Goal: Information Seeking & Learning: Learn about a topic

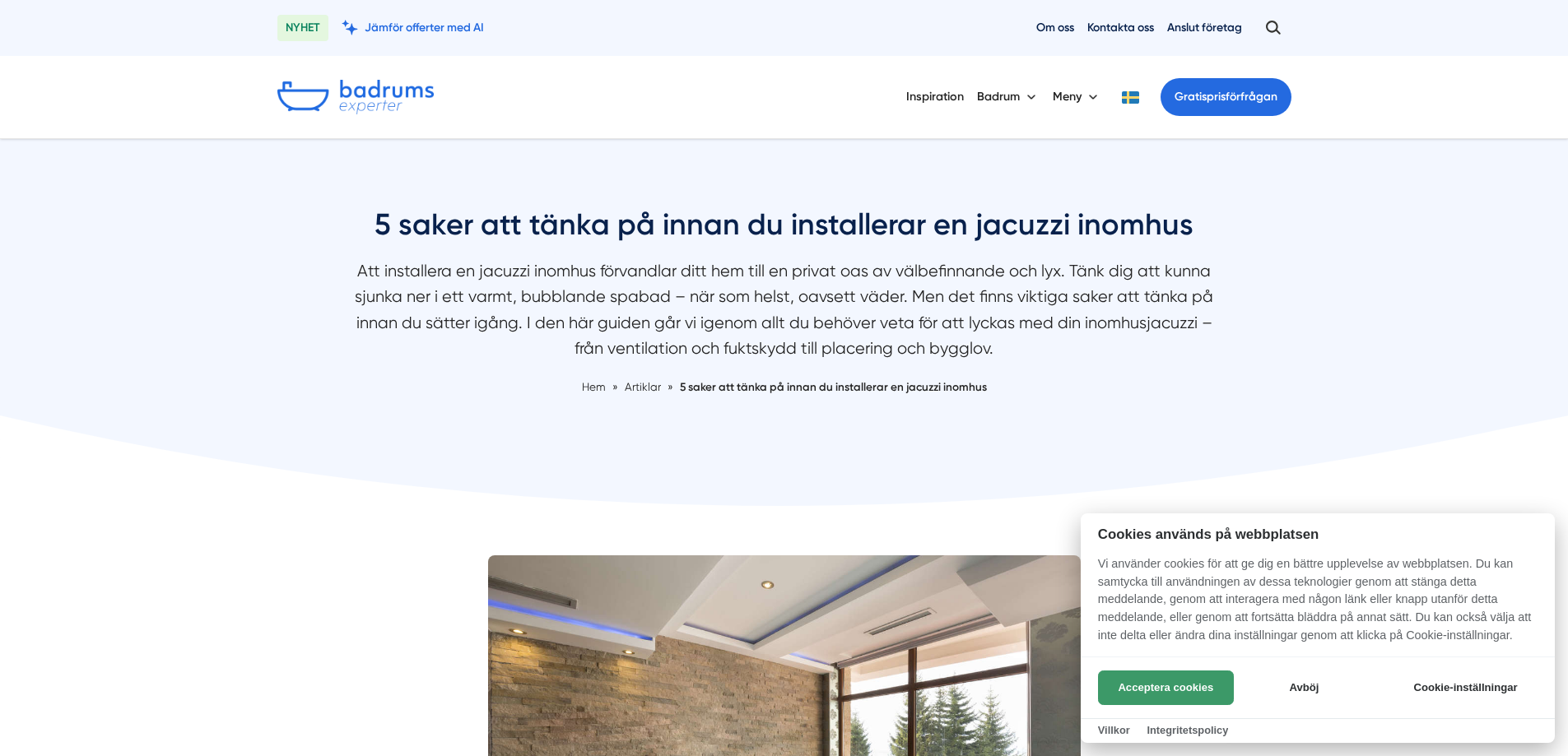
click at [1149, 691] on button "Acceptera cookies" at bounding box center [1165, 688] width 136 height 35
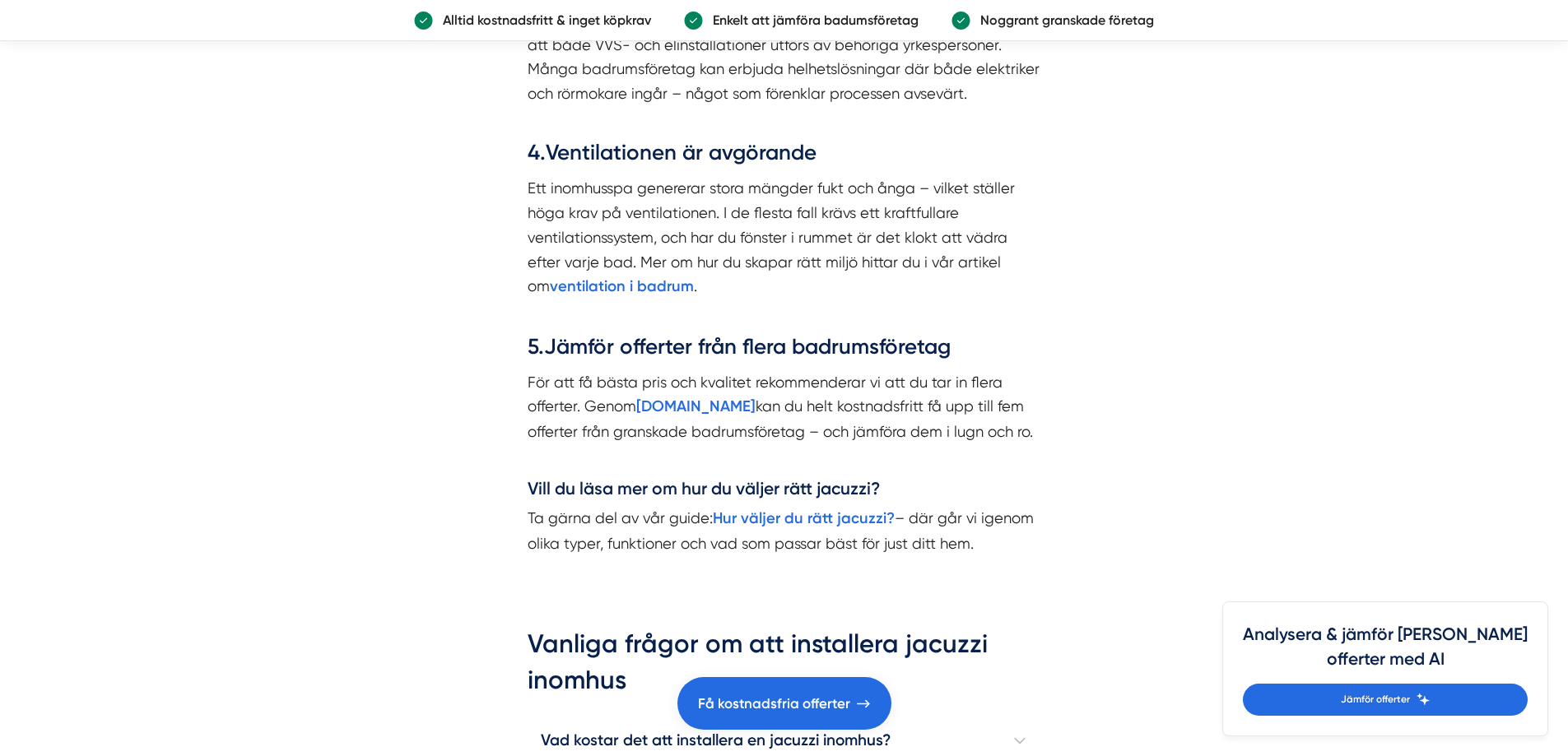
scroll to position [2469, 0]
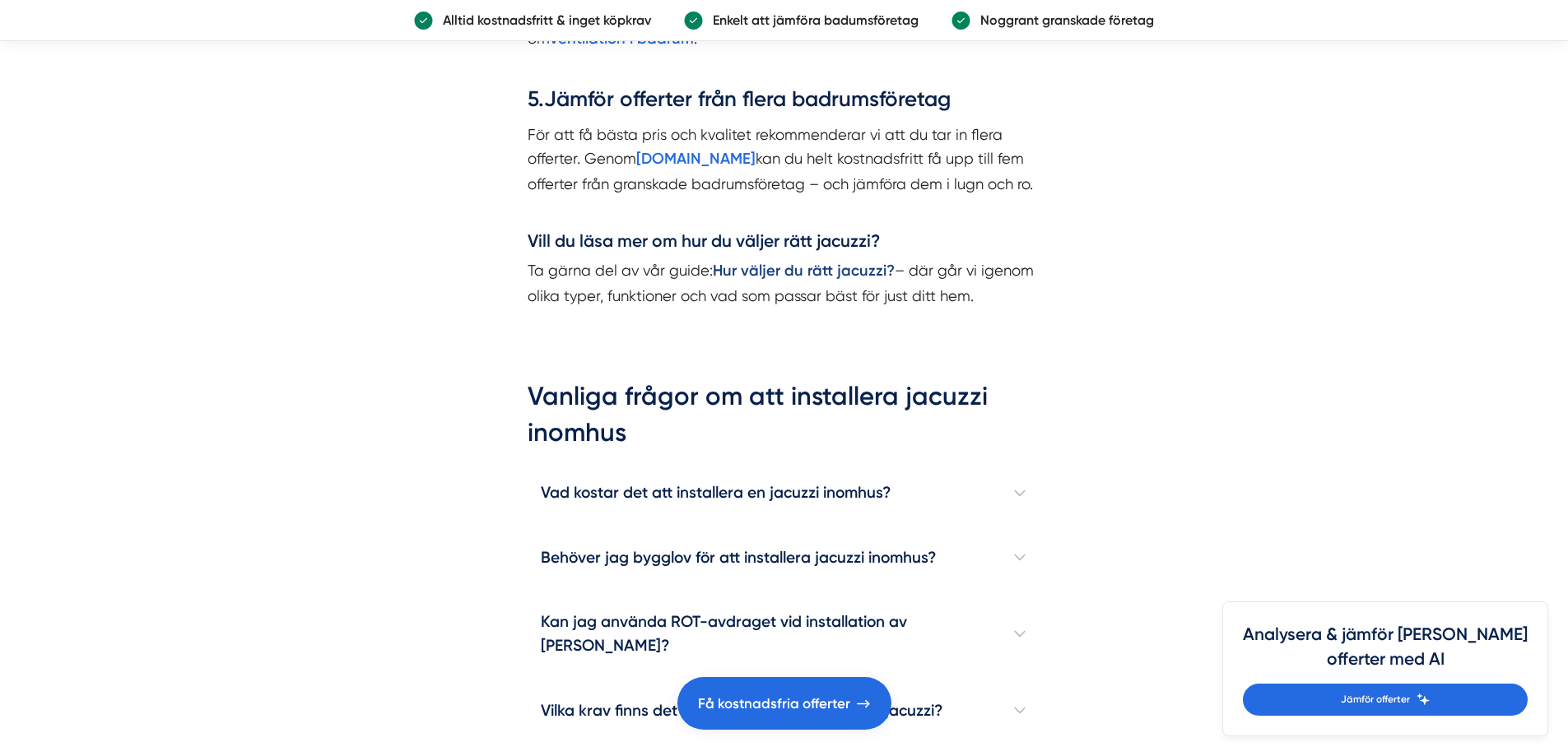
click at [810, 269] on strong "Hur väljer du rätt jacuzzi?" at bounding box center [803, 271] width 182 height 18
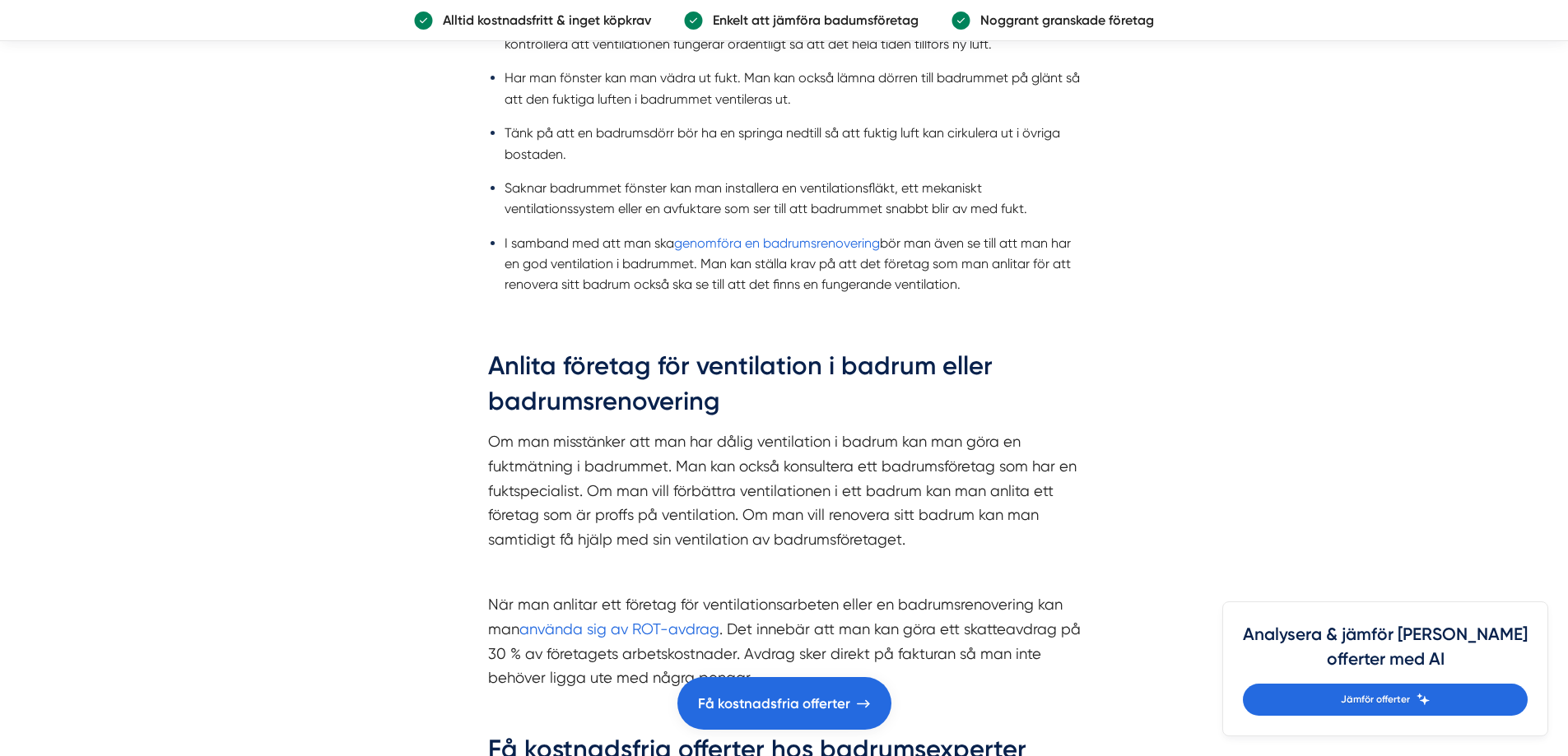
scroll to position [1811, 0]
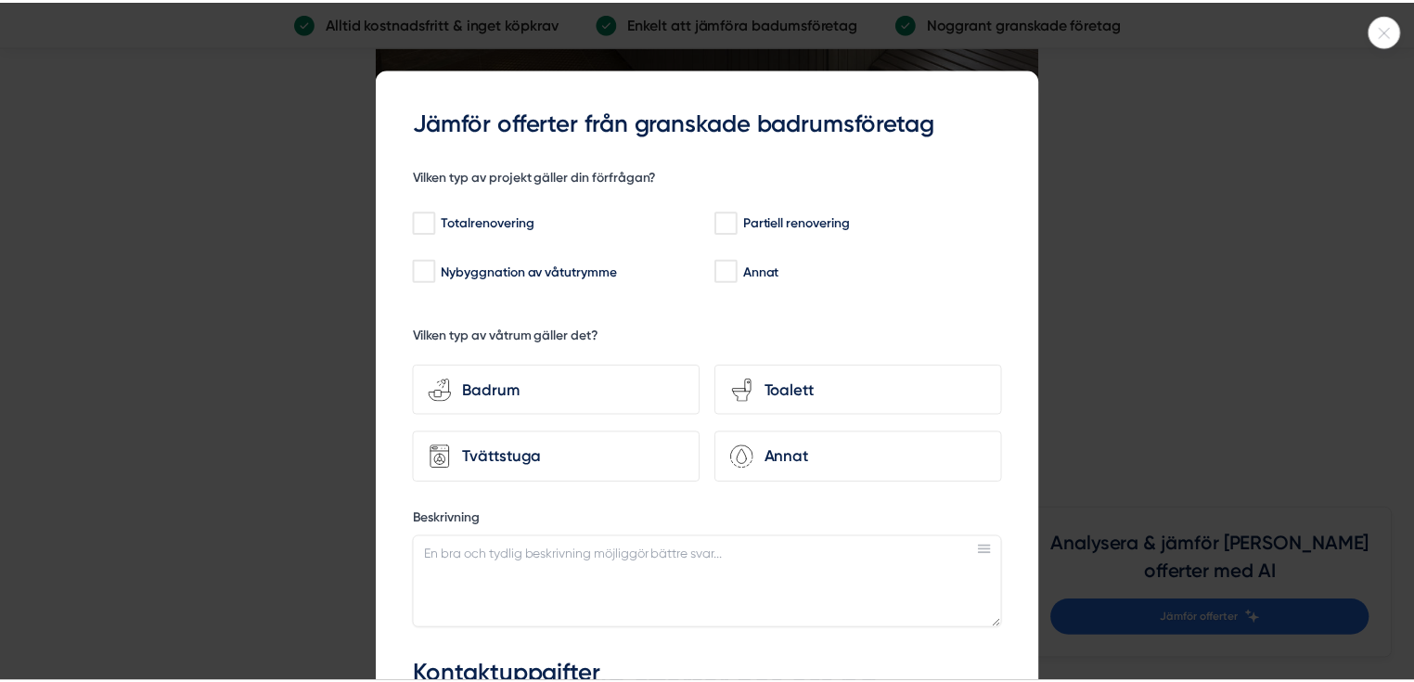
scroll to position [3985, 0]
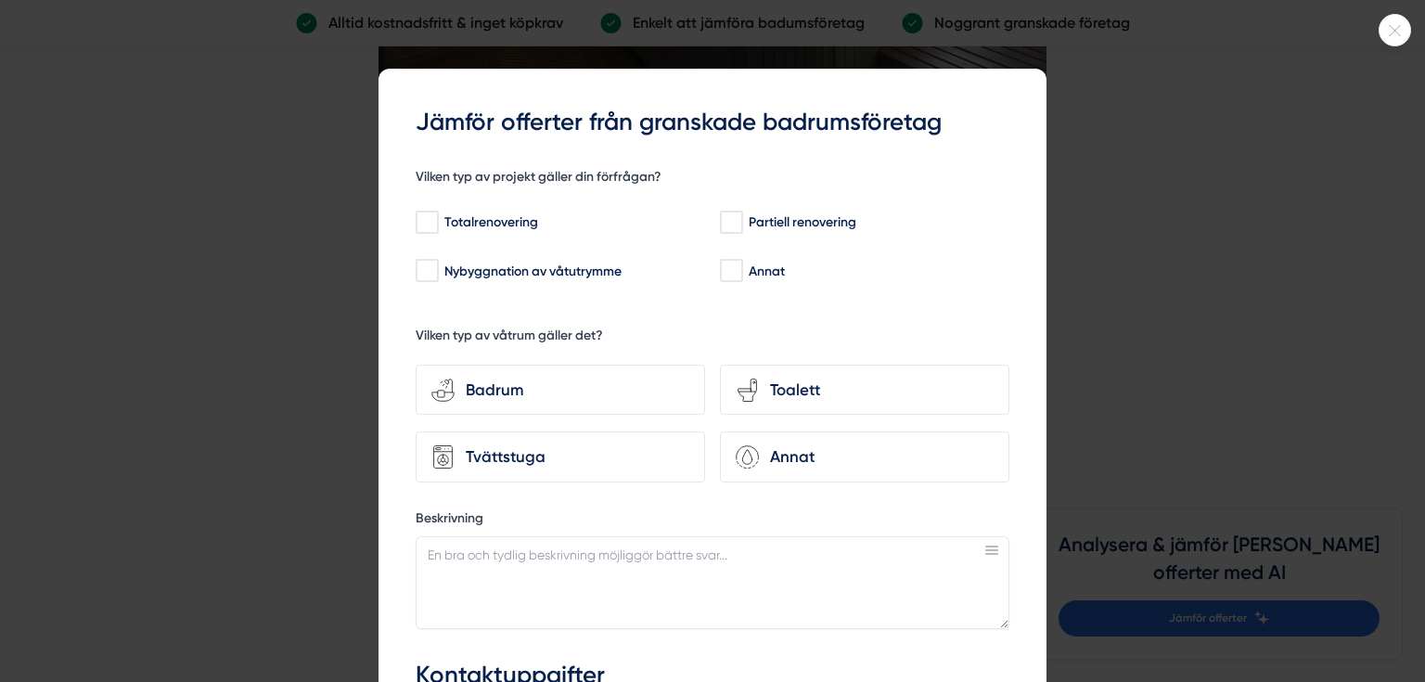
click at [1397, 26] on icon at bounding box center [1394, 30] width 31 height 11
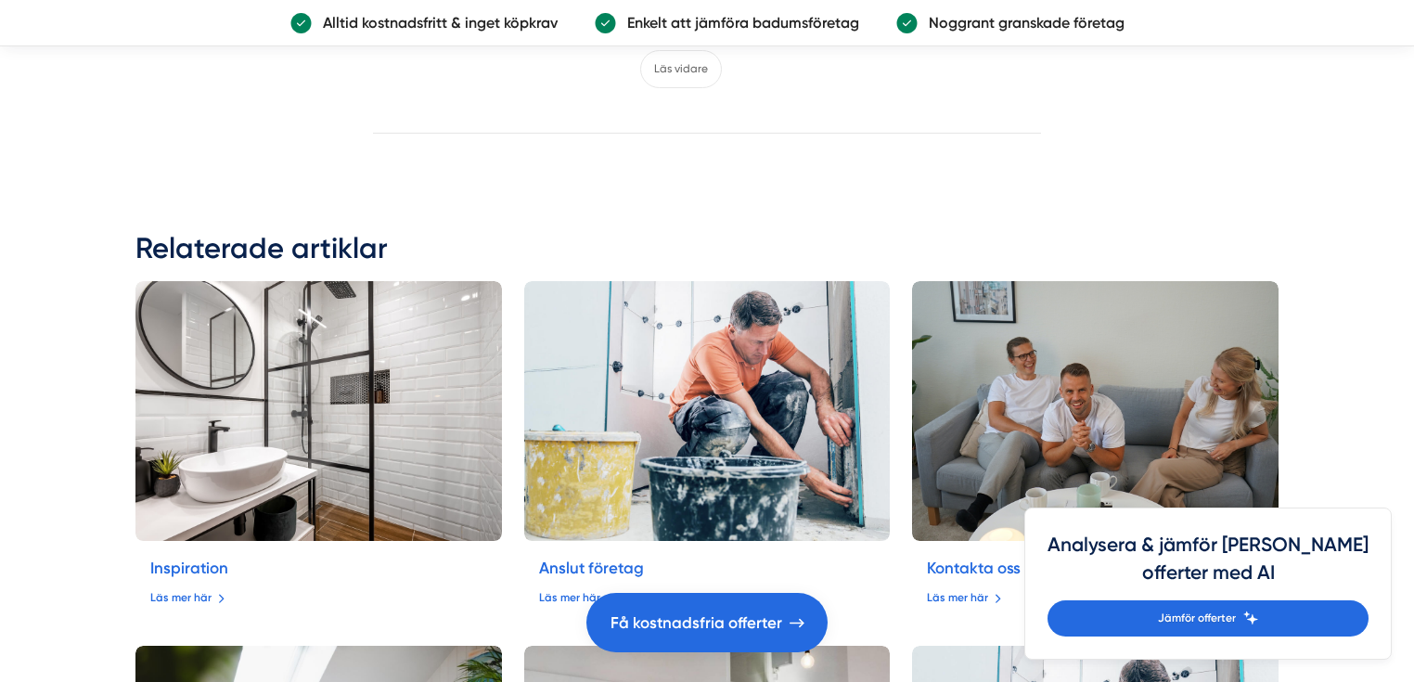
scroll to position [6047, 0]
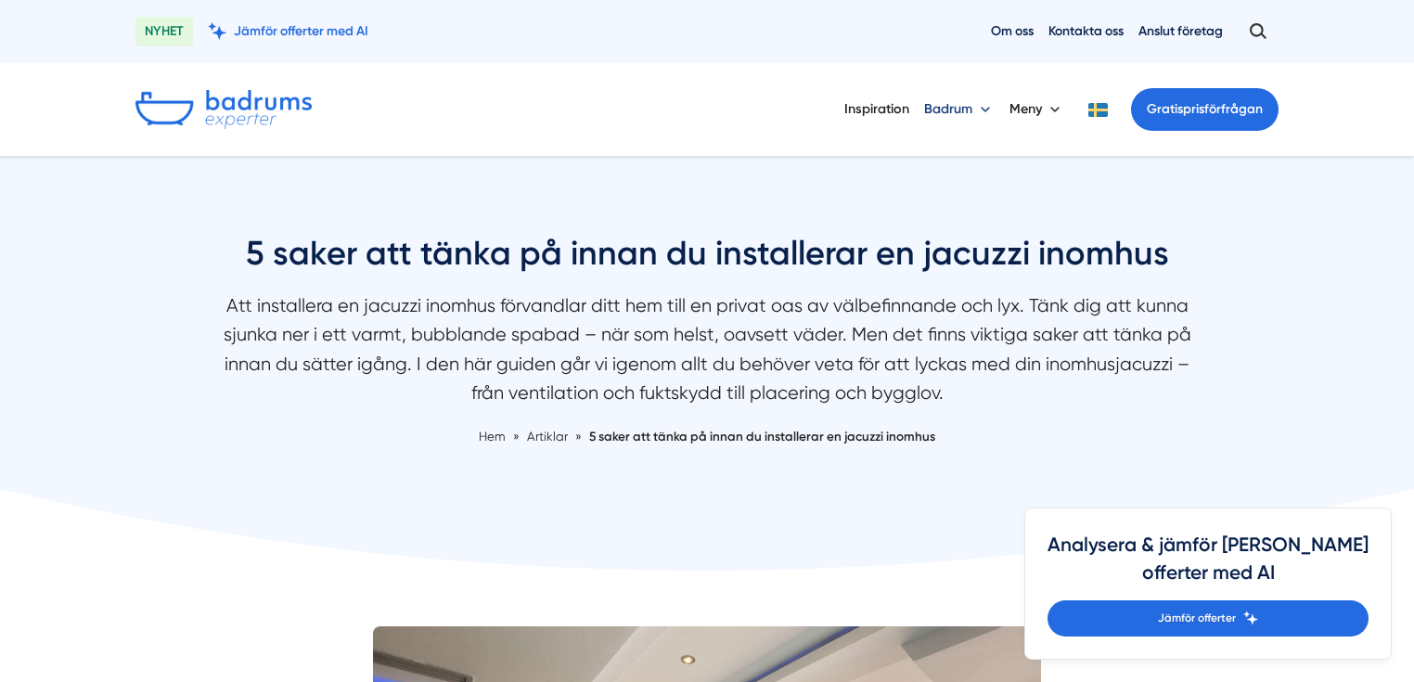
click at [979, 111] on button "Badrum" at bounding box center [959, 109] width 70 height 48
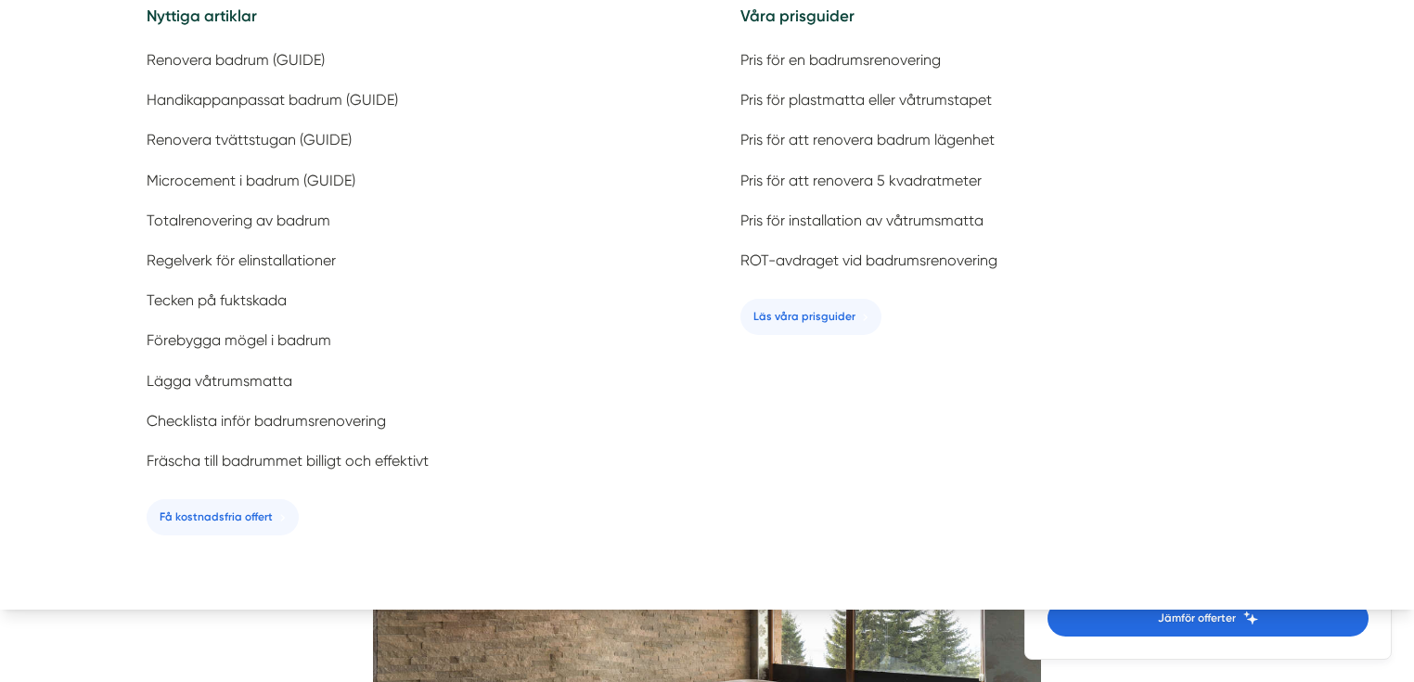
scroll to position [223, 0]
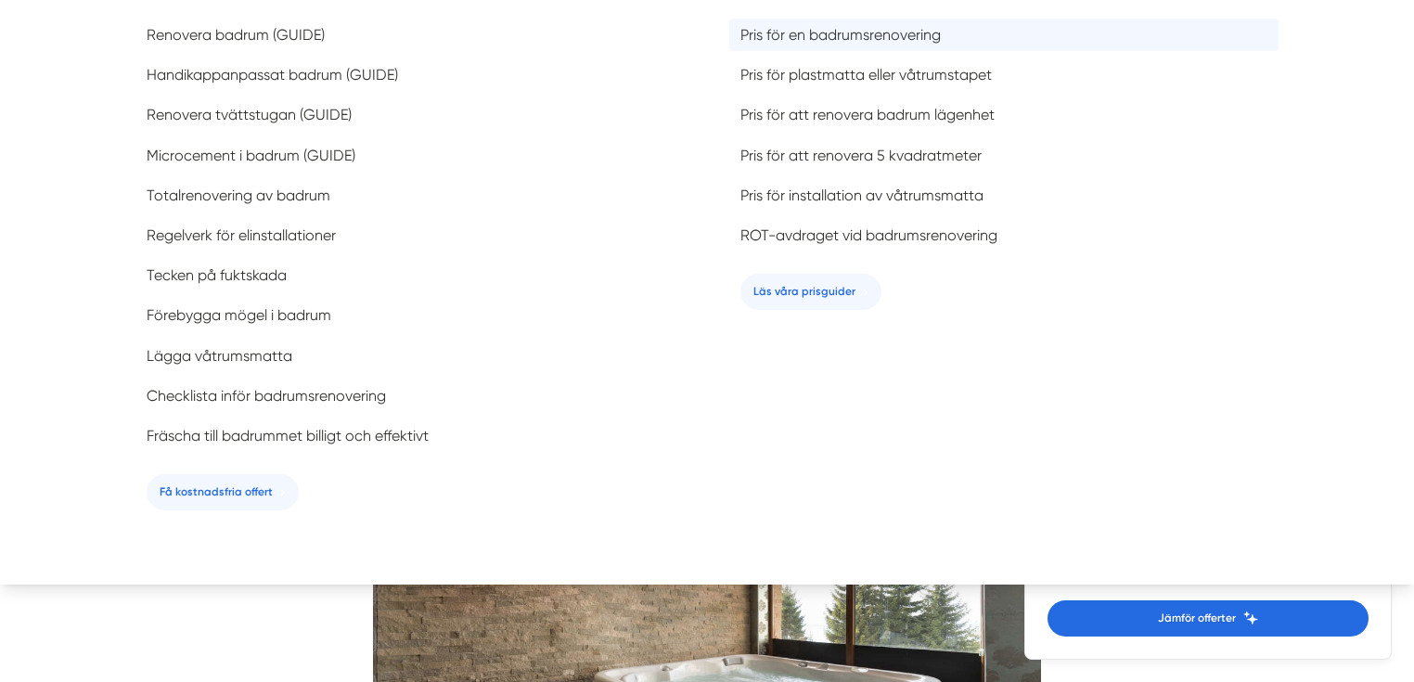
click at [860, 30] on span "Pris för en badrumsrenovering" at bounding box center [840, 35] width 200 height 18
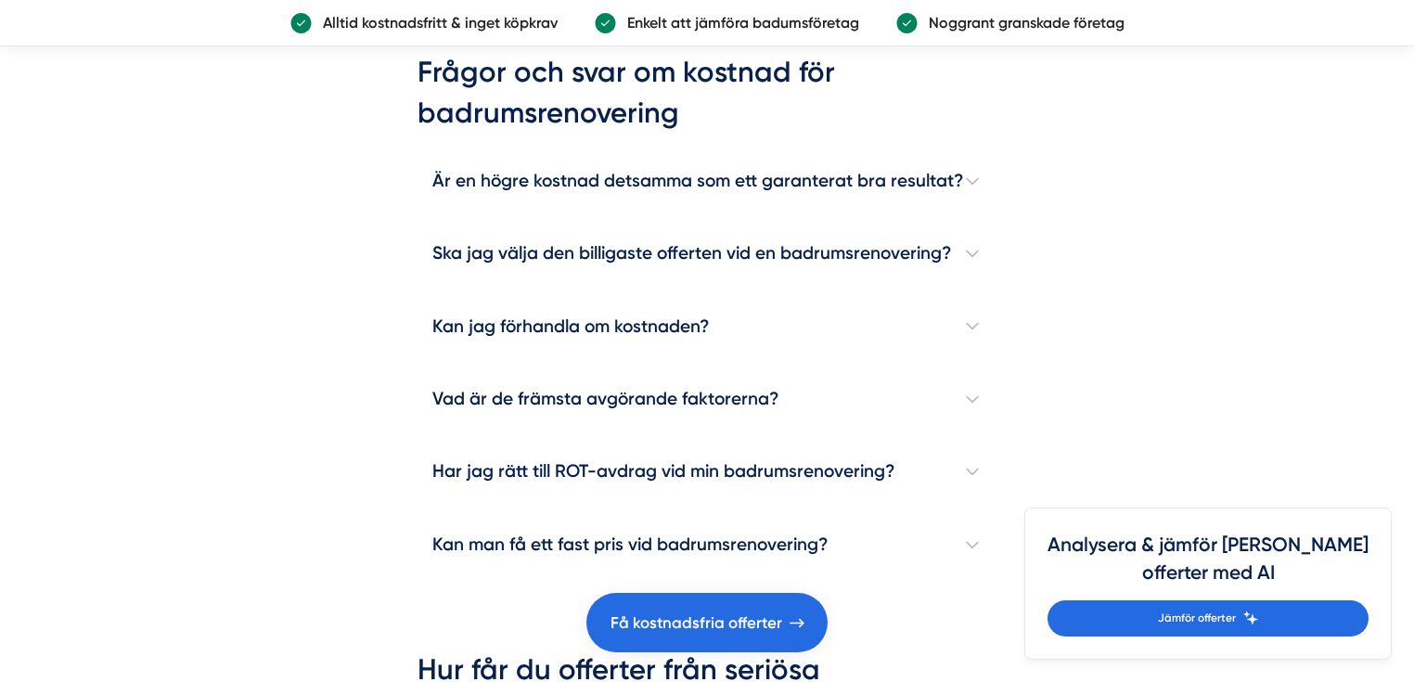
scroll to position [5417, 0]
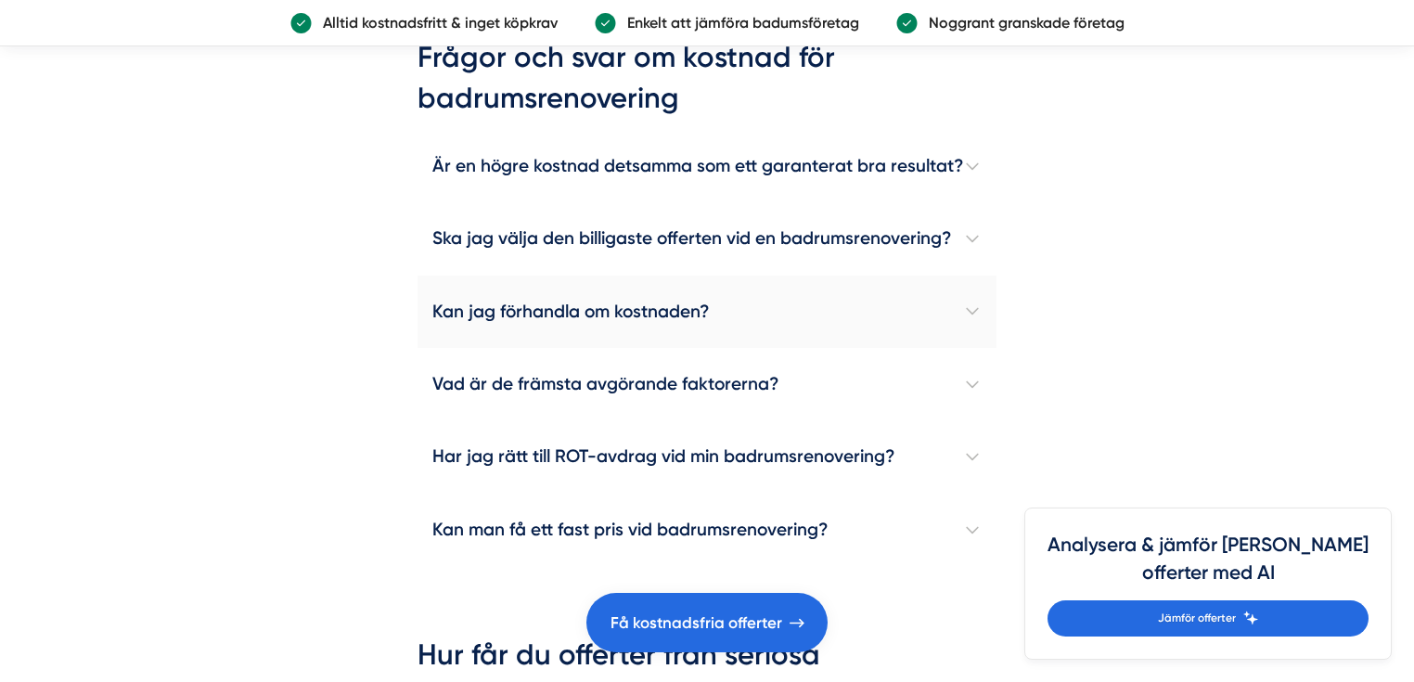
click at [972, 301] on h4 "Kan jag förhandla om kostnaden?" at bounding box center [706, 311] width 579 height 72
